Goal: Information Seeking & Learning: Learn about a topic

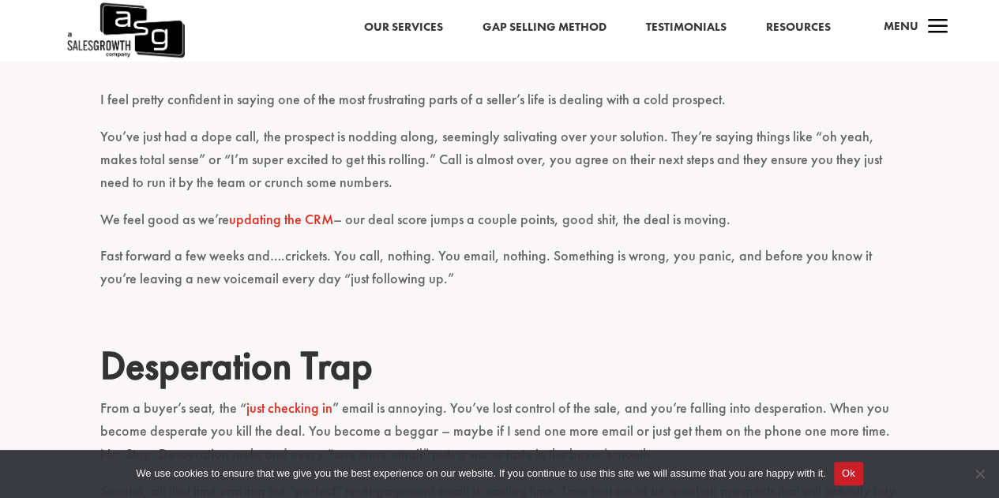
scroll to position [410, 0]
click at [348, 260] on p "Fast forward a few weeks and….crickets. You call, nothing. You email, nothing. …" at bounding box center [499, 274] width 799 height 60
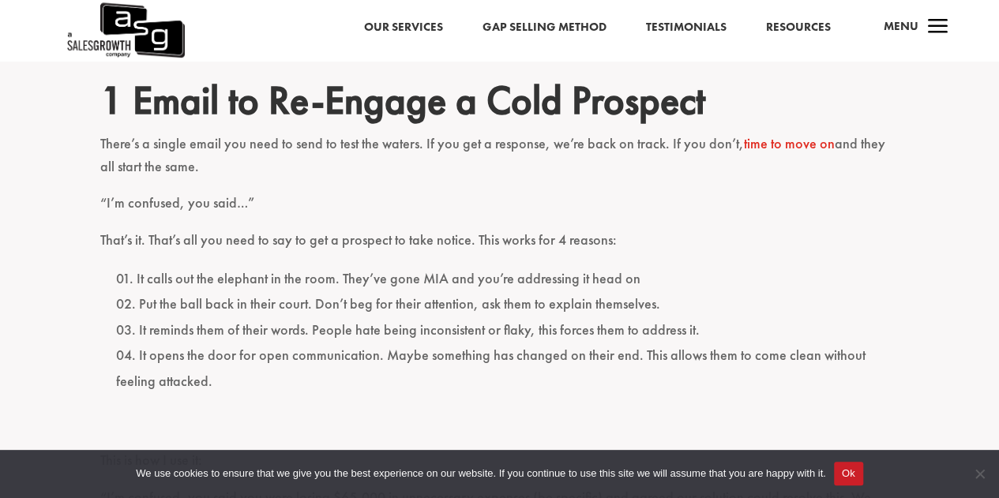
scroll to position [888, 0]
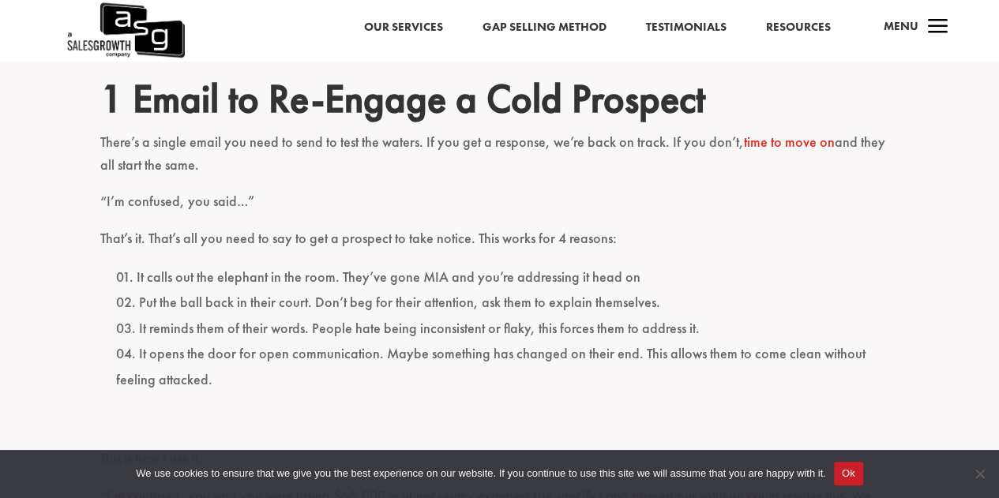
click at [348, 260] on p "That’s it. That’s all you need to say to get a prospect to take notice. This wo…" at bounding box center [499, 246] width 799 height 37
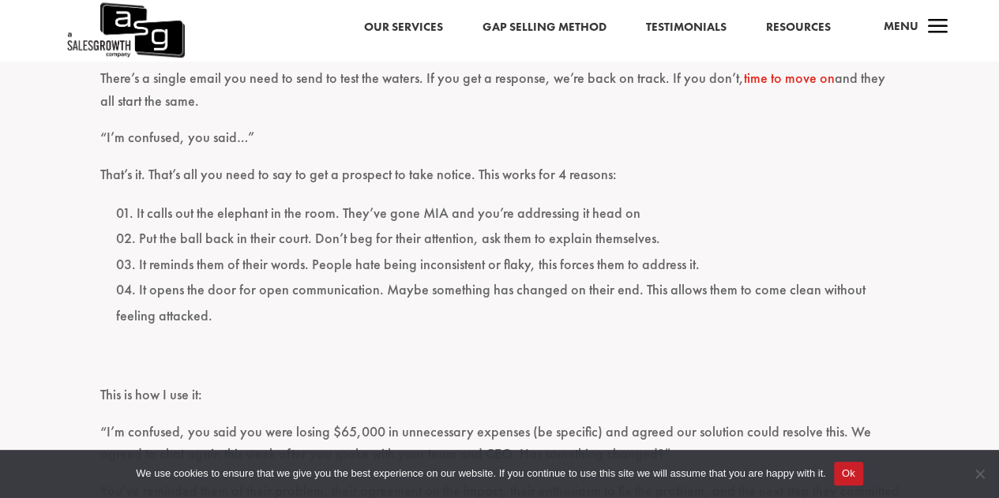
scroll to position [953, 0]
click at [348, 260] on li "It reminds them of their words. People hate being inconsistent or flaky, this f…" at bounding box center [508, 263] width 784 height 25
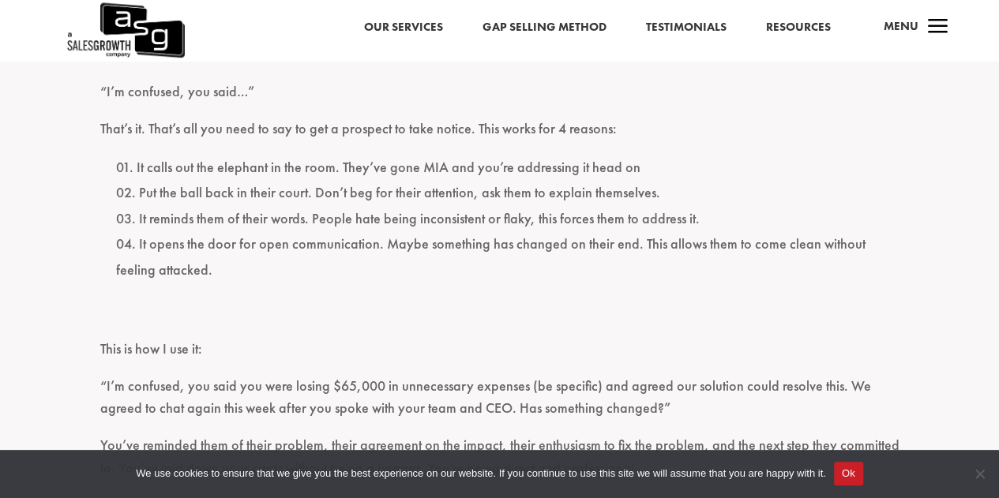
scroll to position [1008, 0]
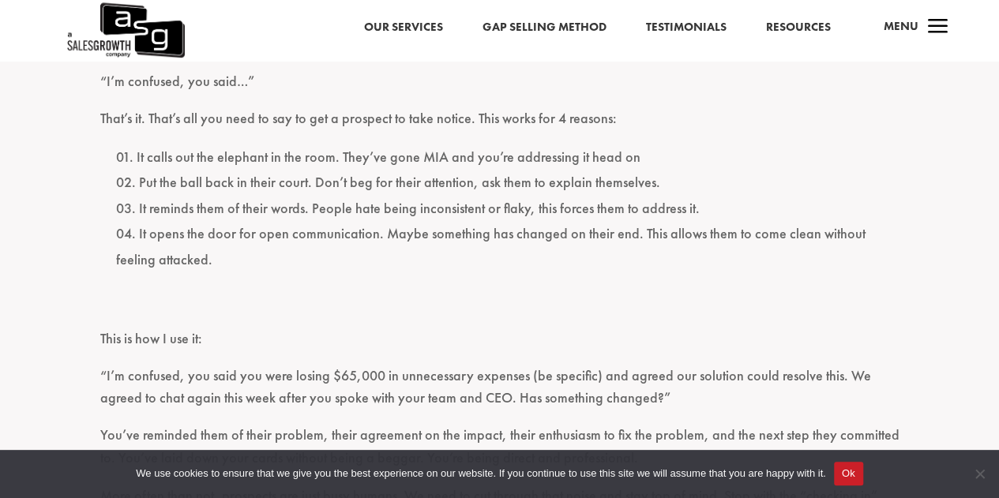
click at [348, 260] on li "It opens the door for open communication. Maybe something has changed on their …" at bounding box center [508, 246] width 784 height 51
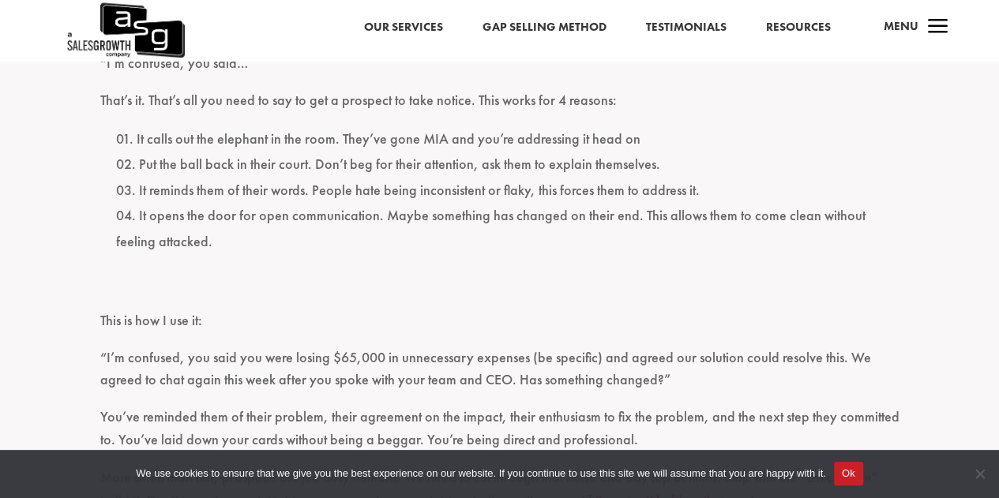
scroll to position [1027, 0]
click at [348, 260] on ol "It calls out the elephant in the room. They’ve gone MIA and you’re addressing i…" at bounding box center [499, 199] width 799 height 146
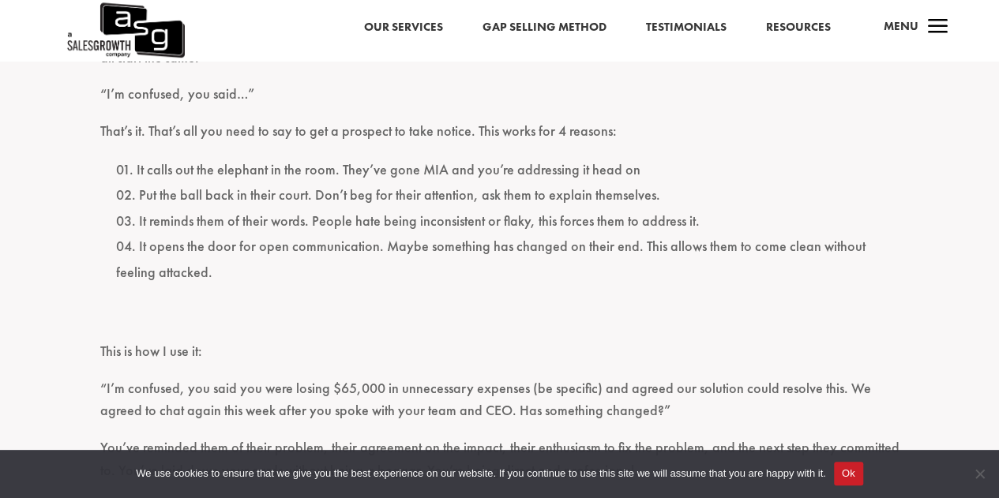
scroll to position [994, 0]
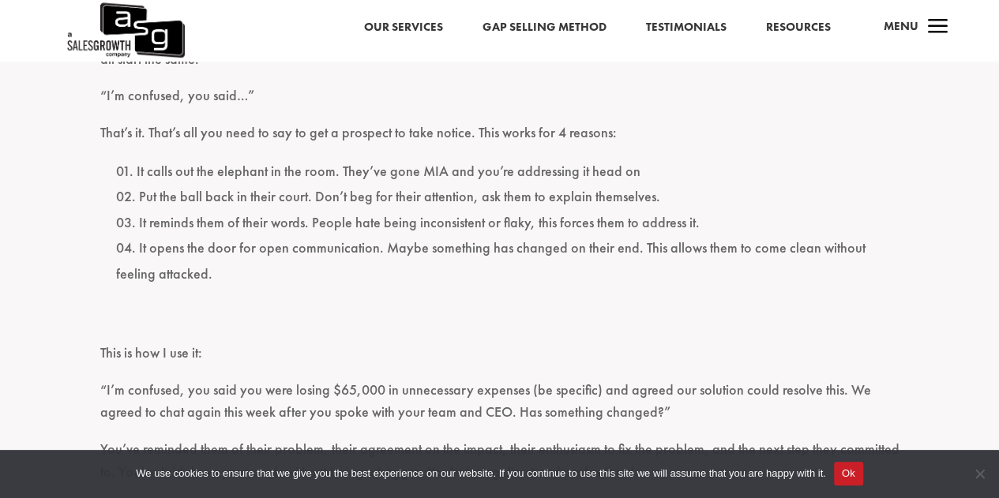
click at [348, 260] on li "It opens the door for open communication. Maybe something has changed on their …" at bounding box center [508, 260] width 784 height 51
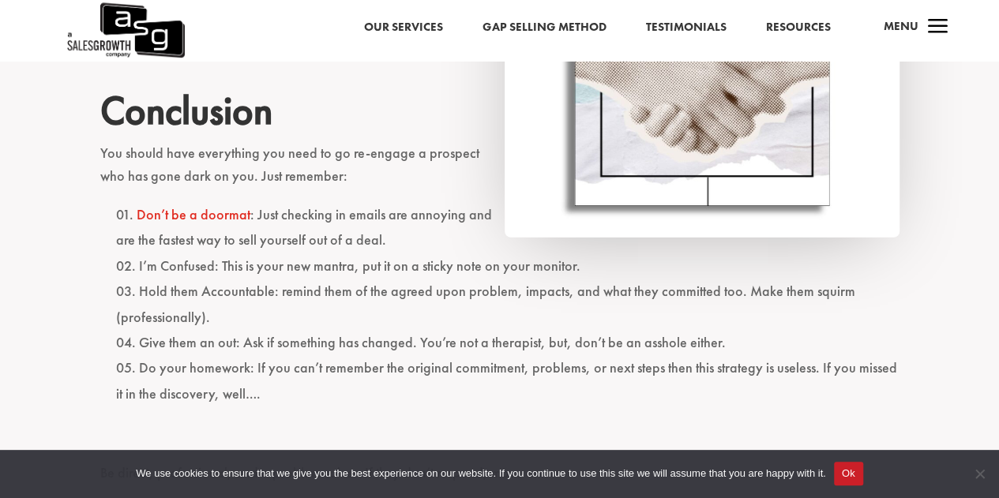
scroll to position [2237, 0]
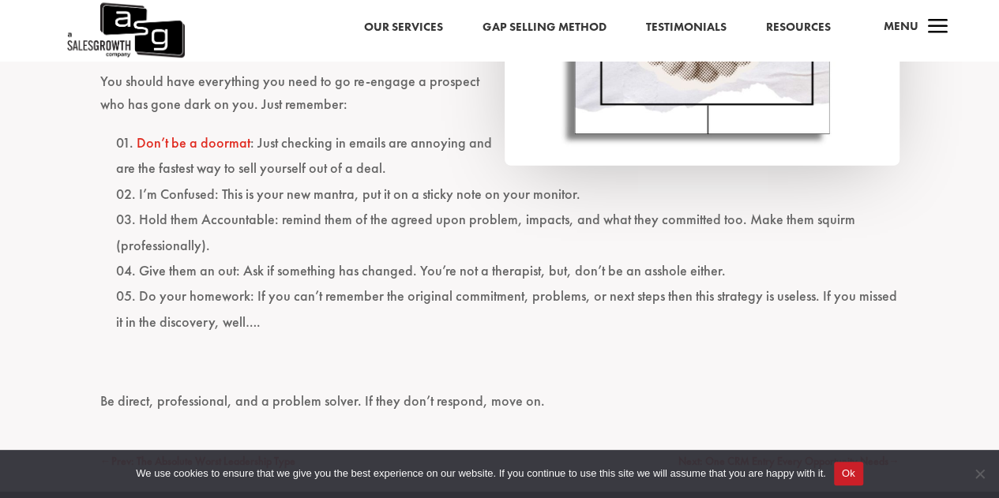
click at [348, 254] on li "Hold them Accountable: remind them of the agreed upon problem, impacts, and wha…" at bounding box center [508, 232] width 784 height 51
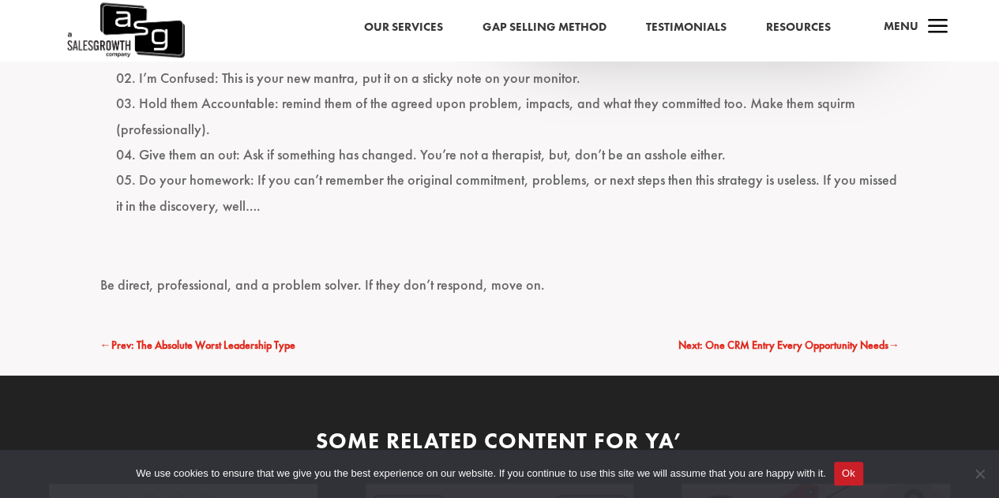
scroll to position [2425, 0]
